Goal: Check status: Check status

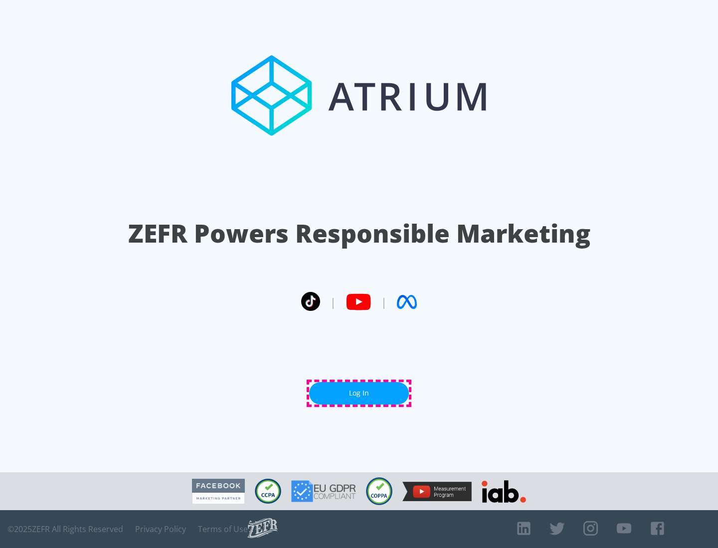
click at [359, 393] on link "Log In" at bounding box center [359, 393] width 100 height 22
